Goal: Task Accomplishment & Management: Manage account settings

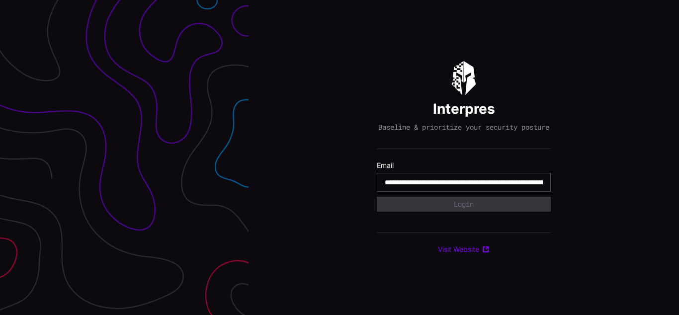
click at [464, 187] on input "**********" at bounding box center [464, 182] width 158 height 9
click at [340, 158] on div "Interpres Baseline & prioritize your security posture Email Login Visit Website" at bounding box center [464, 157] width 431 height 315
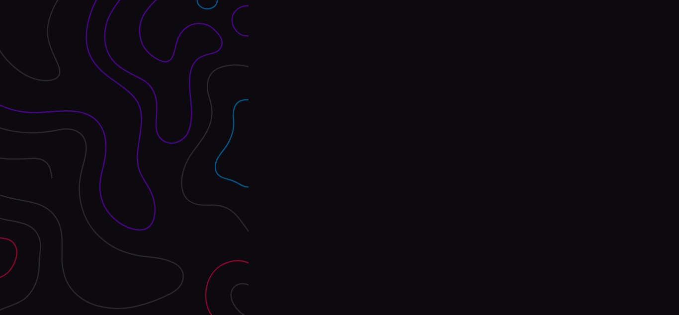
click at [340, 158] on div "Interpres Baseline & prioritize your security posture Email Login Visit Website" at bounding box center [464, 157] width 431 height 315
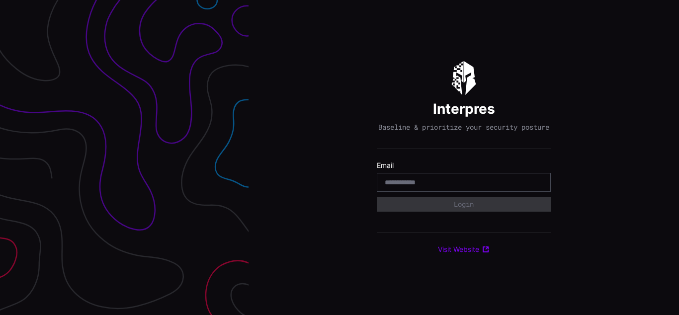
click at [340, 158] on div "Interpres Baseline & prioritize your security posture Email Login Visit Website" at bounding box center [464, 157] width 431 height 315
